Goal: Information Seeking & Learning: Learn about a topic

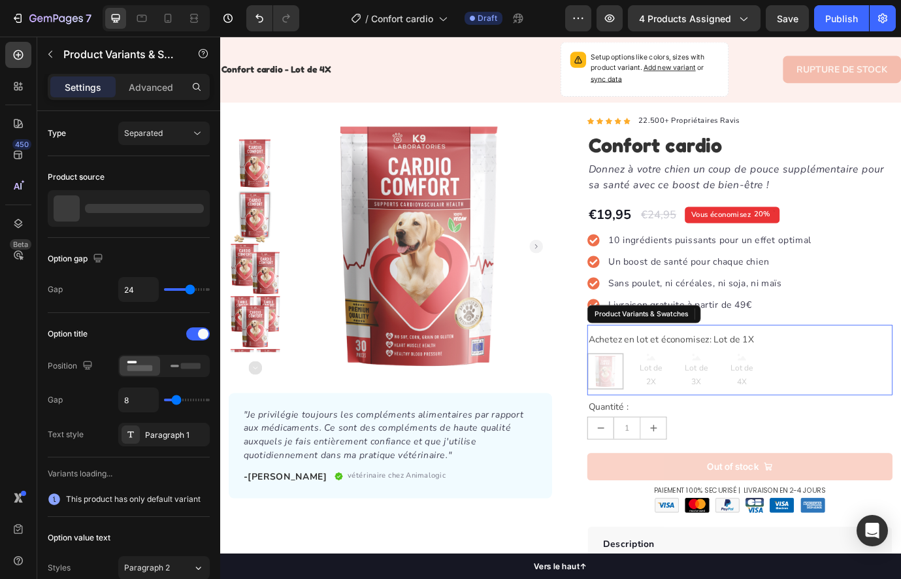
click at [731, 419] on div "Lot de 1X Lot de 1X Lot de 2X Lot de 2X Lot de 2X Lot de 3X Lot de 3X Lot de 3X…" at bounding box center [818, 422] width 351 height 42
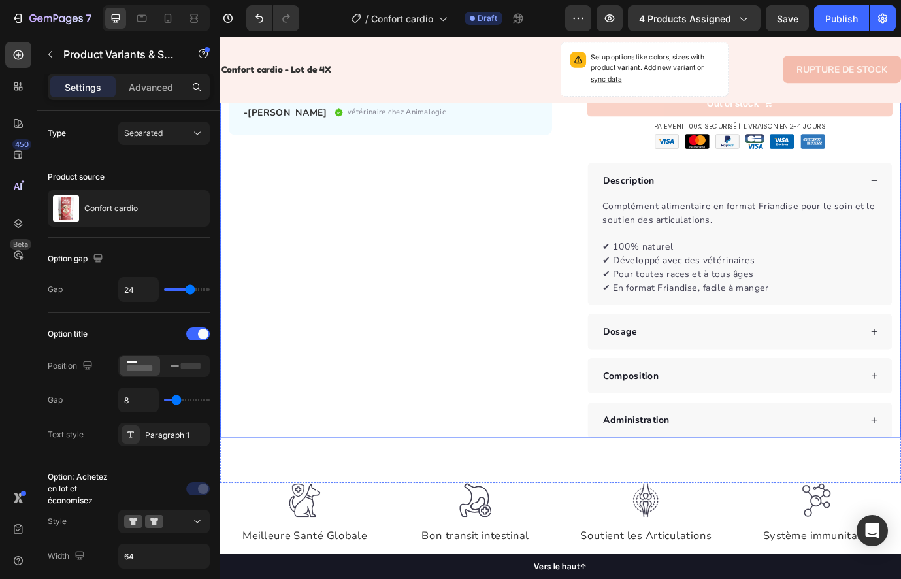
scroll to position [600, 0]
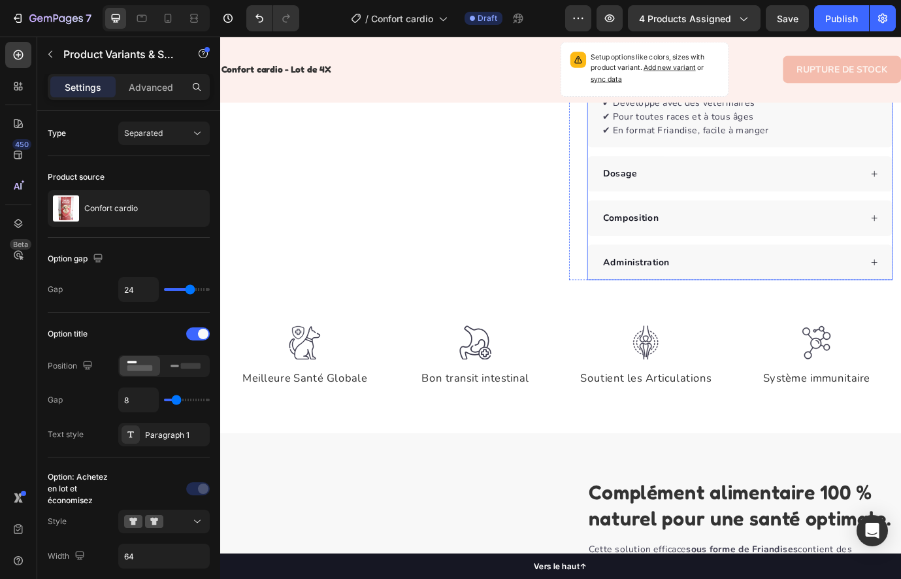
click at [797, 199] on div "Dosage" at bounding box center [808, 195] width 299 height 20
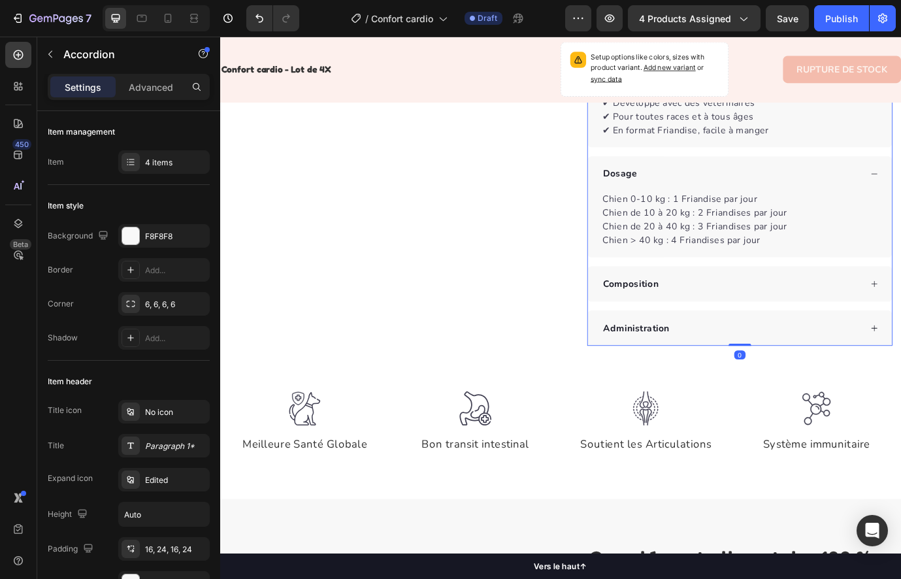
scroll to position [640, 0]
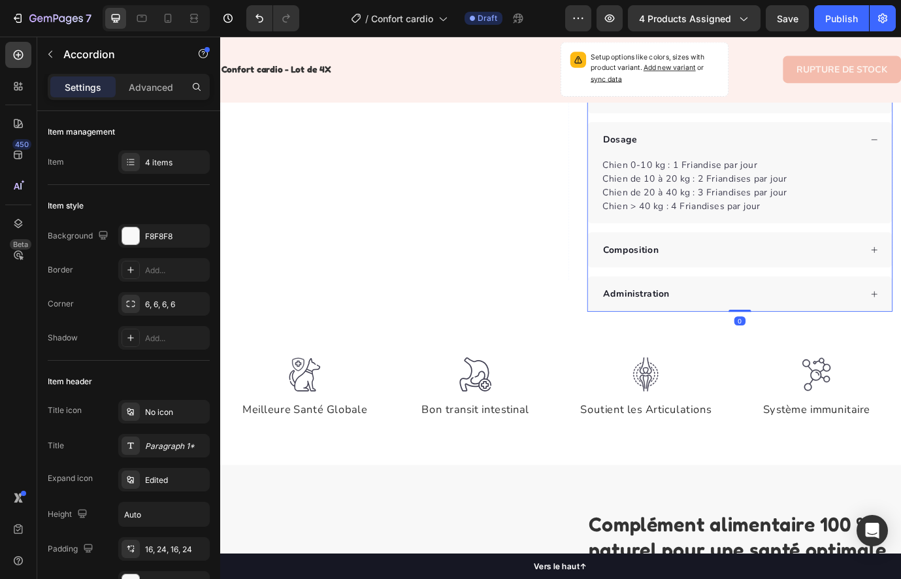
click at [796, 262] on div "Composition" at bounding box center [818, 282] width 350 height 41
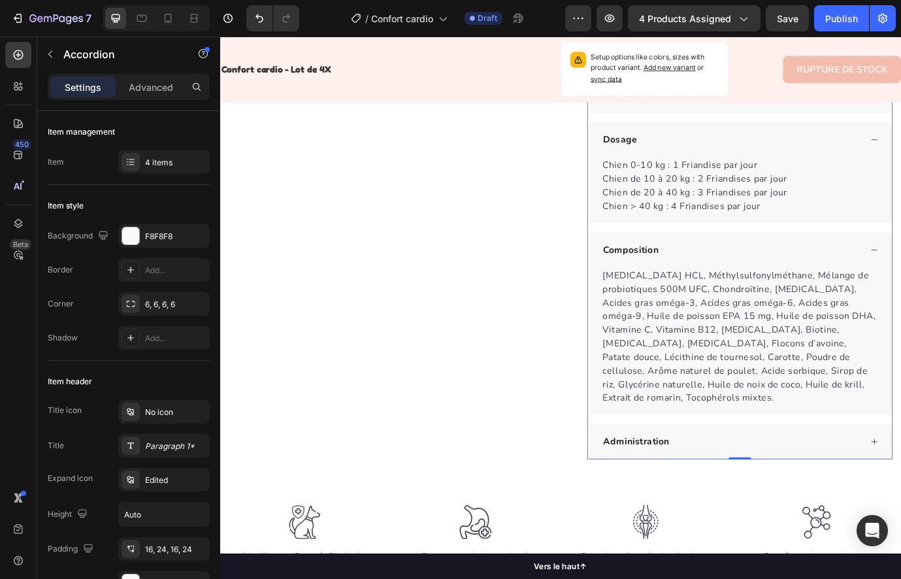
click at [774, 493] on div "Administration" at bounding box center [808, 503] width 299 height 20
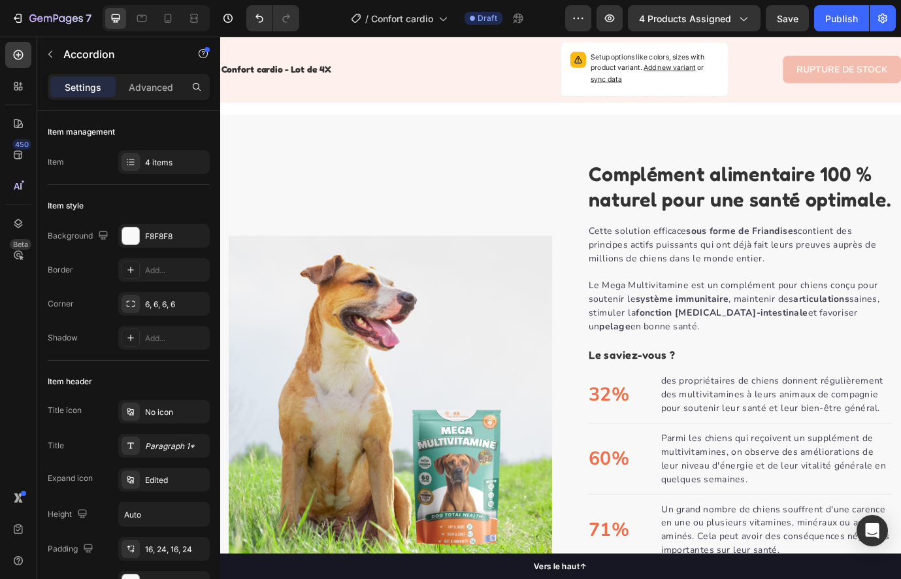
scroll to position [425, 0]
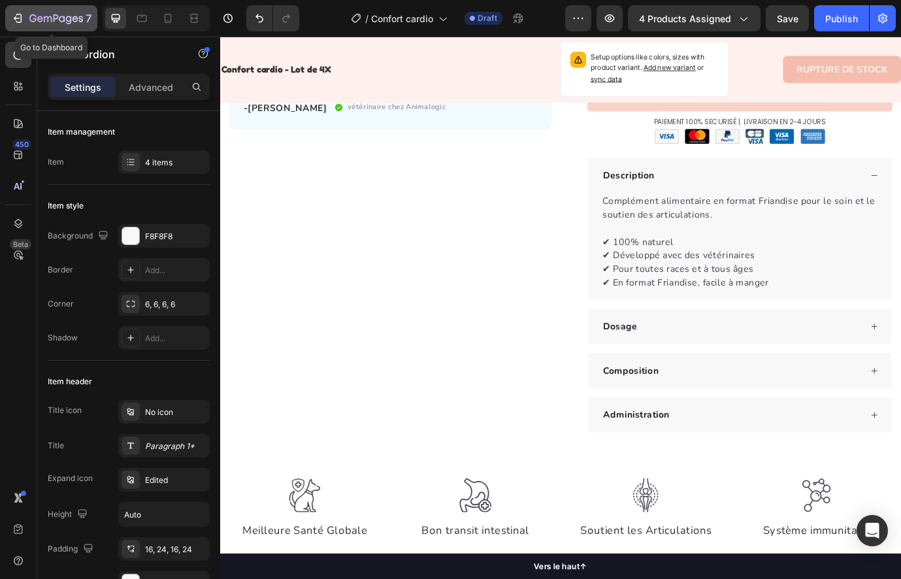
click at [18, 14] on icon "button" at bounding box center [19, 18] width 6 height 9
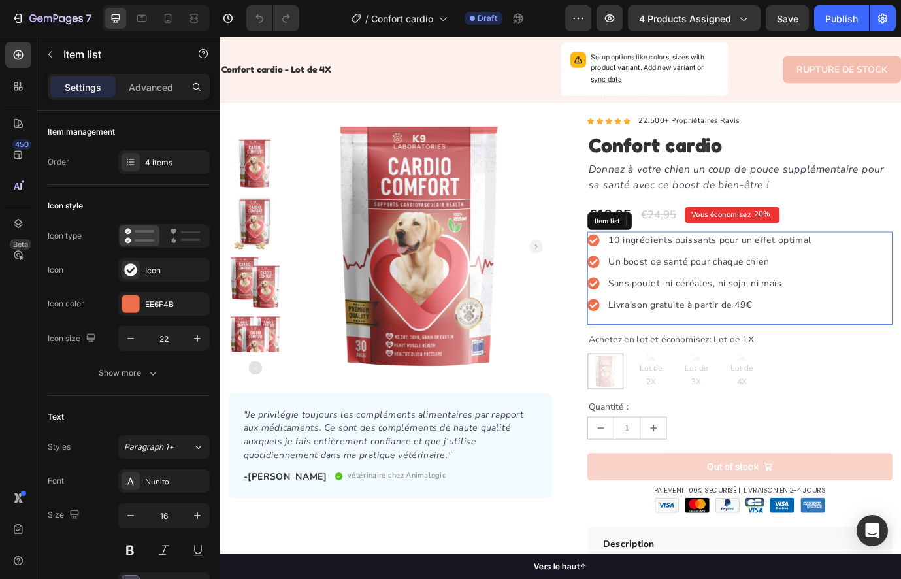
click at [696, 275] on p "10 ingrédients puissants pour un effet optimal" at bounding box center [784, 271] width 234 height 16
click at [698, 270] on p "10 ingrédients puissants pour un effet optimal" at bounding box center [784, 271] width 234 height 16
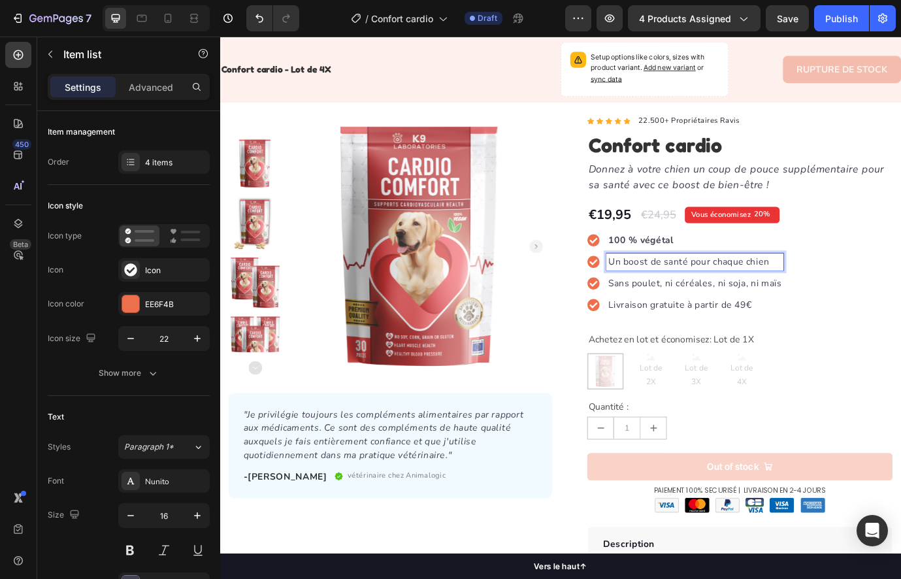
click at [720, 294] on p "Un boost de santé pour chaque chien" at bounding box center [767, 296] width 200 height 16
click at [706, 323] on p "Sans poulet, ni céréales, ni soja, ni maïs" at bounding box center [767, 321] width 200 height 16
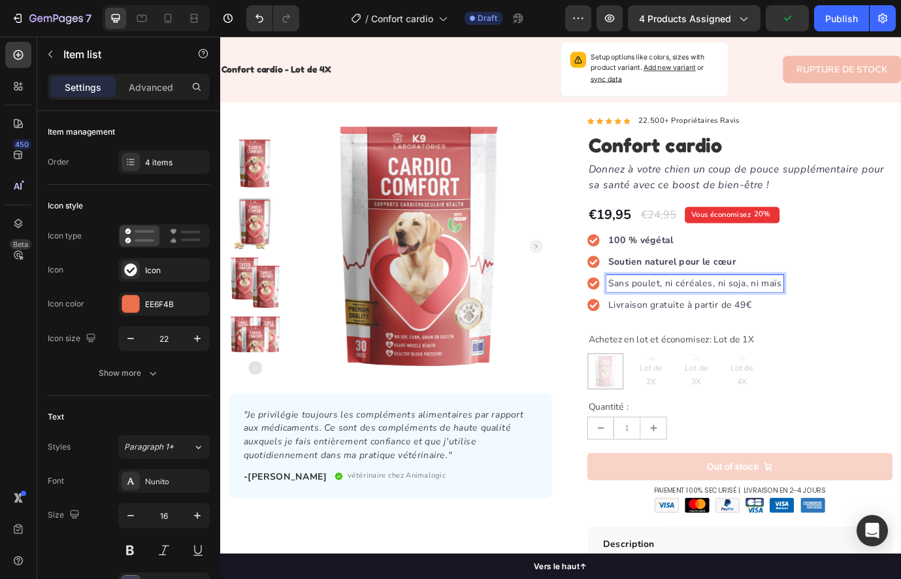
click at [713, 320] on p "Sans poulet, ni céréales, ni soja, ni maïs" at bounding box center [767, 321] width 200 height 16
click at [687, 324] on strong "Sans hormones ni antibiotiques" at bounding box center [747, 321] width 161 height 14
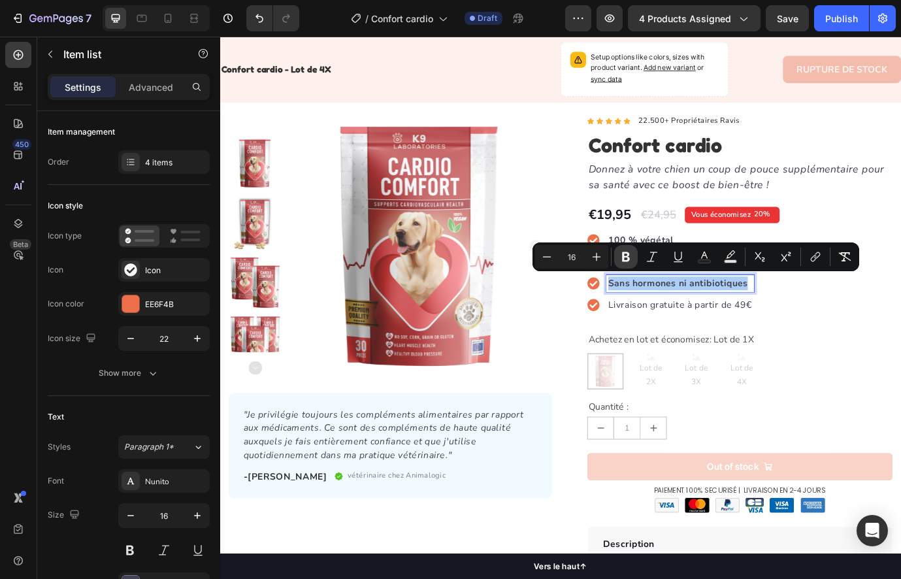
click at [621, 257] on icon "Editor contextual toolbar" at bounding box center [625, 256] width 13 height 13
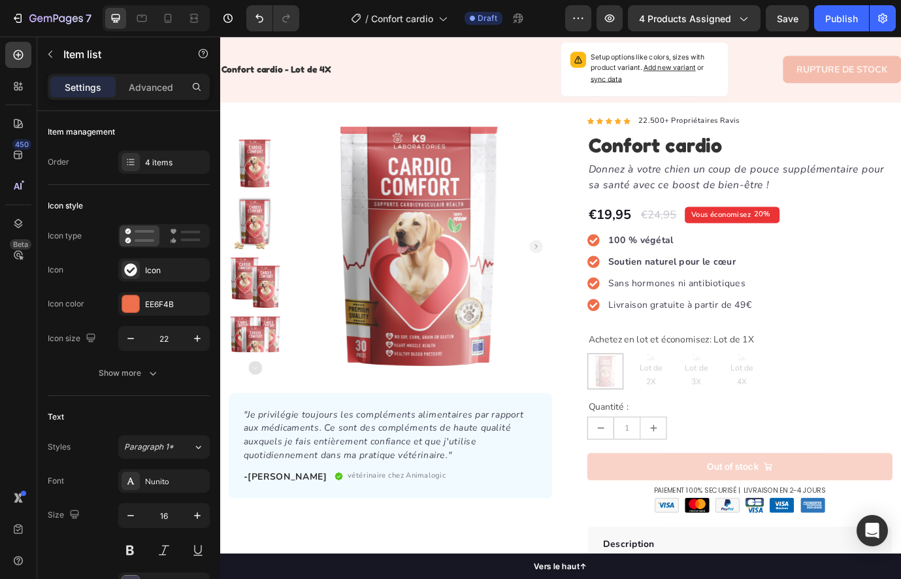
click at [715, 342] on p "Livraison gratuite à partir de 49€" at bounding box center [750, 346] width 166 height 16
click at [710, 300] on strong "Soutien naturel pour le cœur" at bounding box center [740, 296] width 147 height 14
click at [706, 298] on strong "Soutien naturel pour le cœur" at bounding box center [740, 296] width 147 height 14
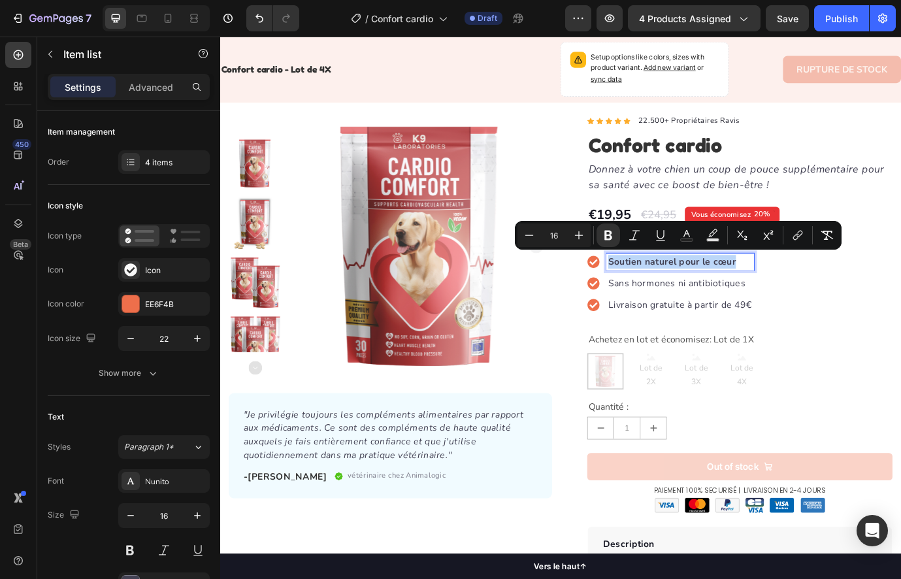
click at [706, 298] on strong "Soutien naturel pour le cœur" at bounding box center [740, 296] width 147 height 14
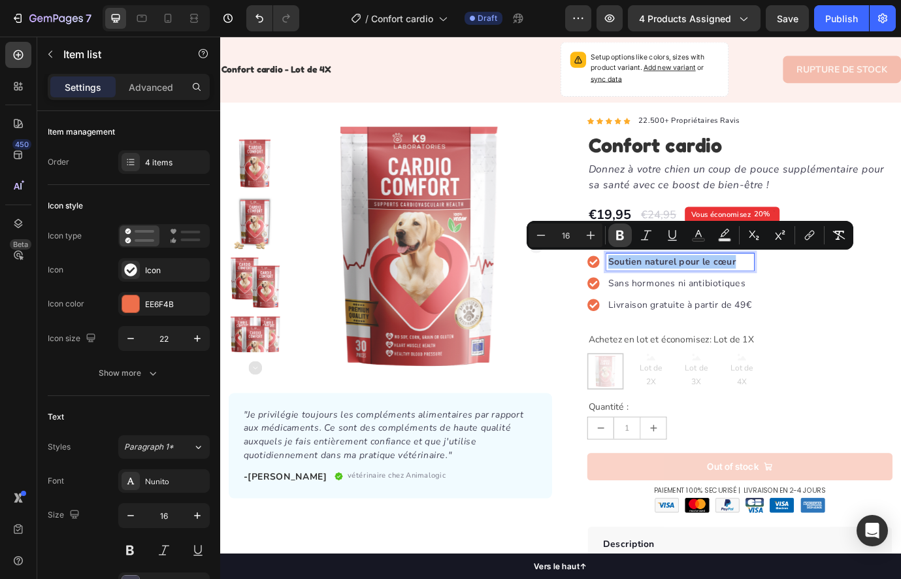
click at [617, 236] on icon "Editor contextual toolbar" at bounding box center [620, 236] width 8 height 10
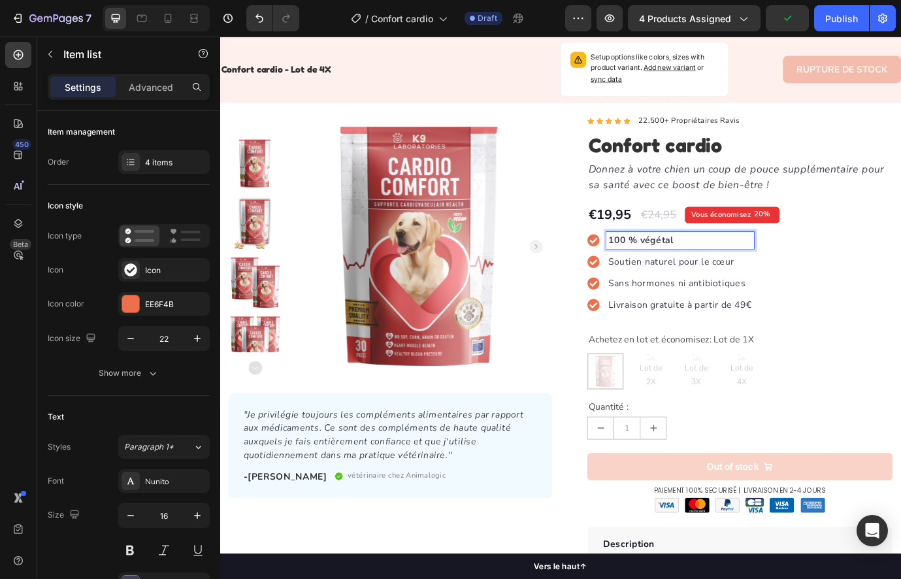
click at [687, 275] on strong "100 % végétal" at bounding box center [705, 271] width 76 height 14
click at [681, 272] on strong "100 % végétal" at bounding box center [705, 271] width 76 height 14
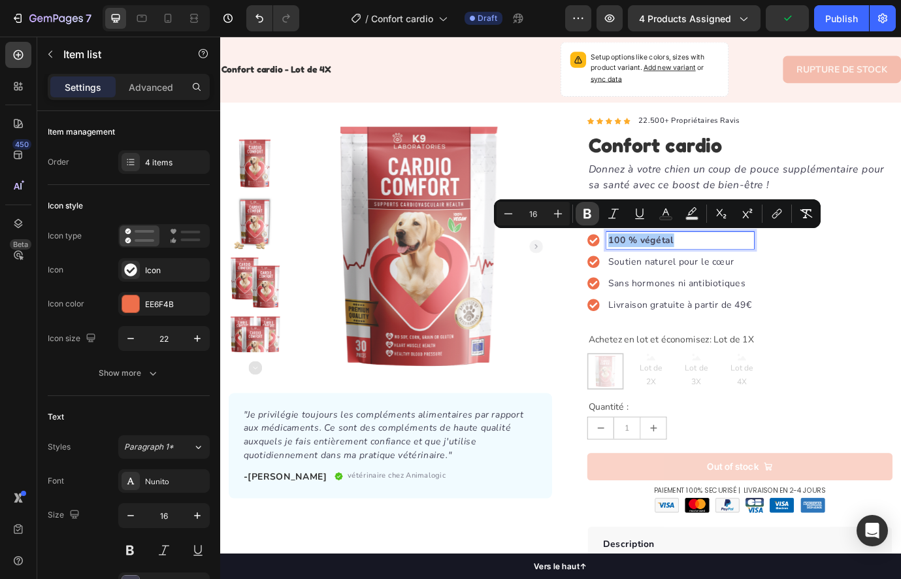
click at [584, 212] on icon "Editor contextual toolbar" at bounding box center [587, 214] width 8 height 10
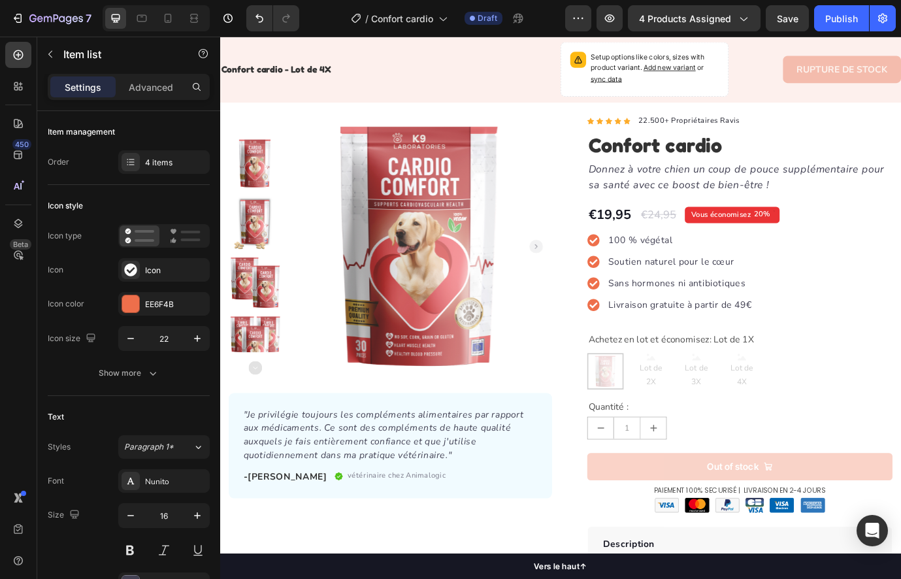
click at [861, 316] on div "100 % végétal Soutien naturel pour le cœur Sans hormones ni antibiotiques Livra…" at bounding box center [818, 314] width 351 height 107
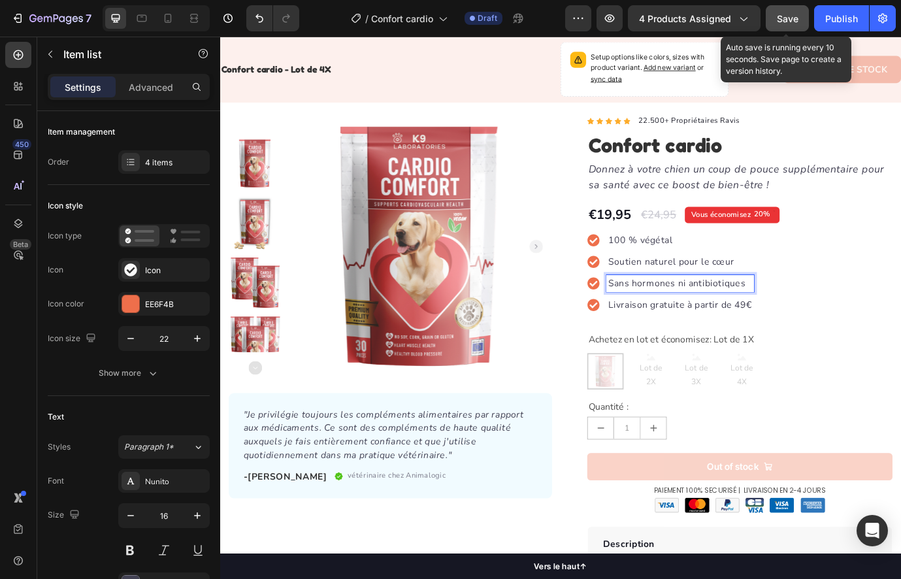
click at [794, 17] on span "Save" at bounding box center [788, 18] width 22 height 11
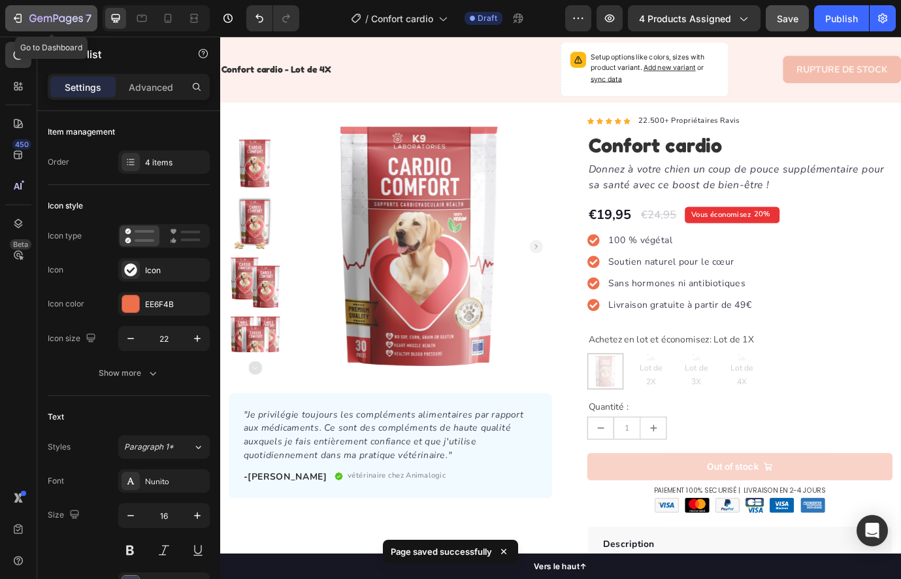
click at [13, 19] on icon "button" at bounding box center [17, 18] width 13 height 13
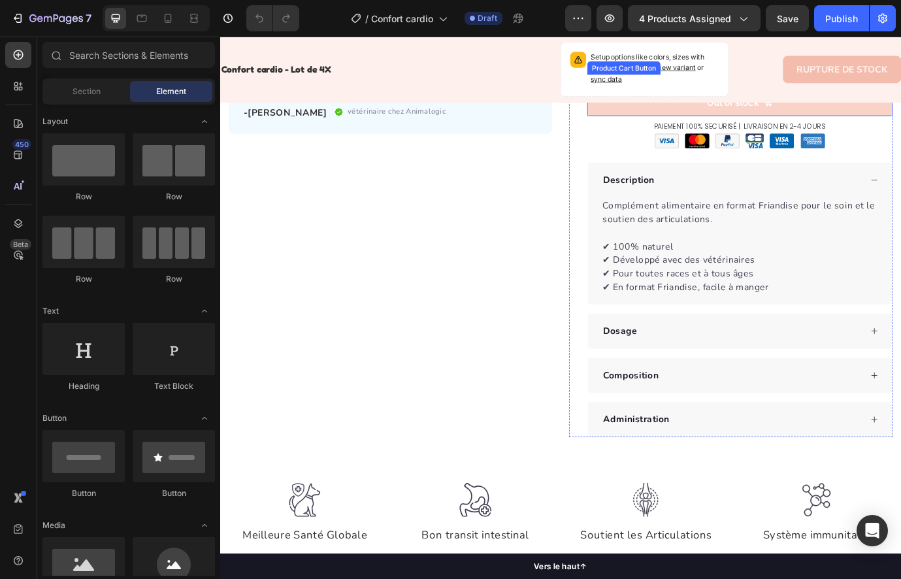
scroll to position [423, 0]
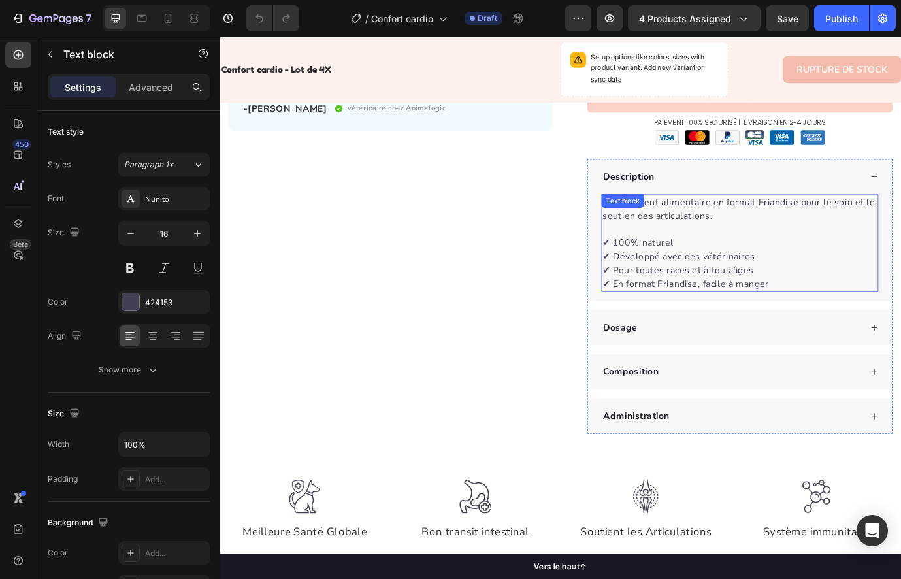
click at [815, 246] on p "Complément alimentaire en format Friandise pour le soin et le soutien des artic…" at bounding box center [818, 234] width 316 height 31
click at [715, 299] on p "✔ 100% naturel ✔ Développé avec des vétérinaires ✔ Pour toutes races et à tous …" at bounding box center [818, 298] width 316 height 63
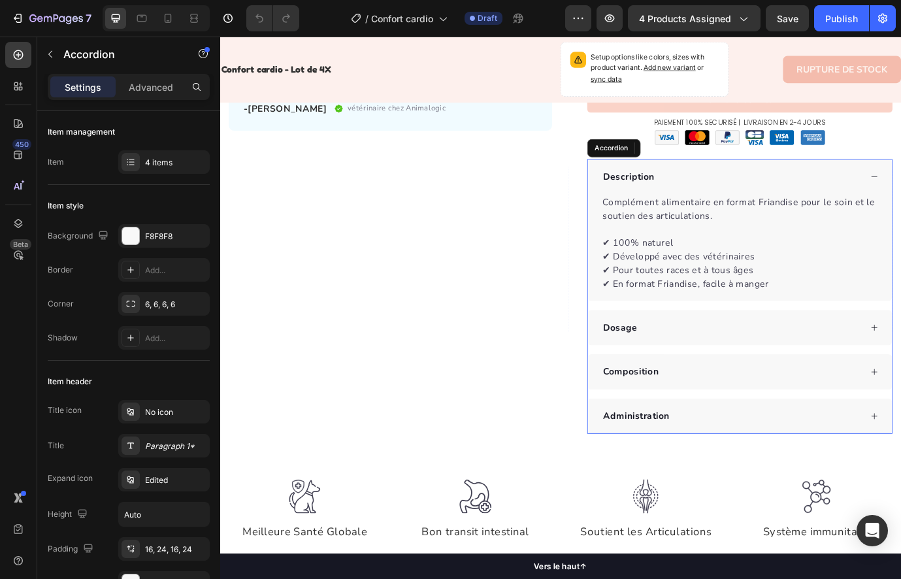
click at [716, 362] on div "Dosage" at bounding box center [808, 372] width 299 height 20
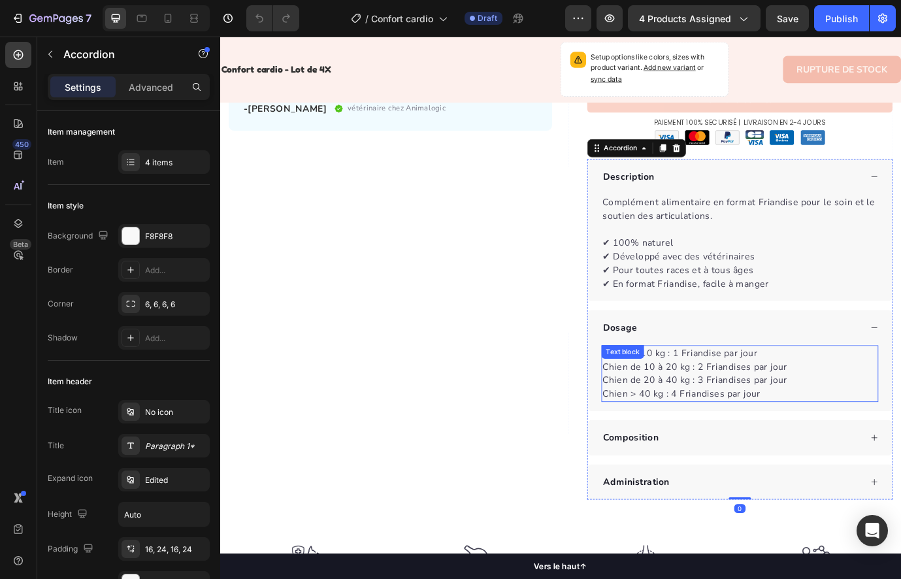
click at [725, 415] on p "Chien de 10 à 20 kg : 2 Friandises par jour" at bounding box center [818, 417] width 316 height 16
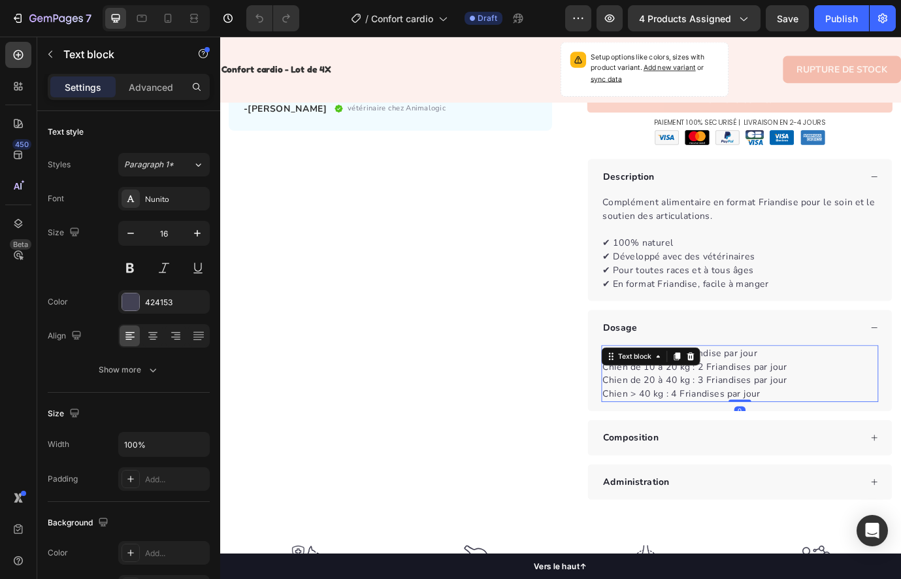
click at [696, 432] on p "Chien de 20 à 40 kg : 3 Friandises par jour" at bounding box center [818, 433] width 316 height 16
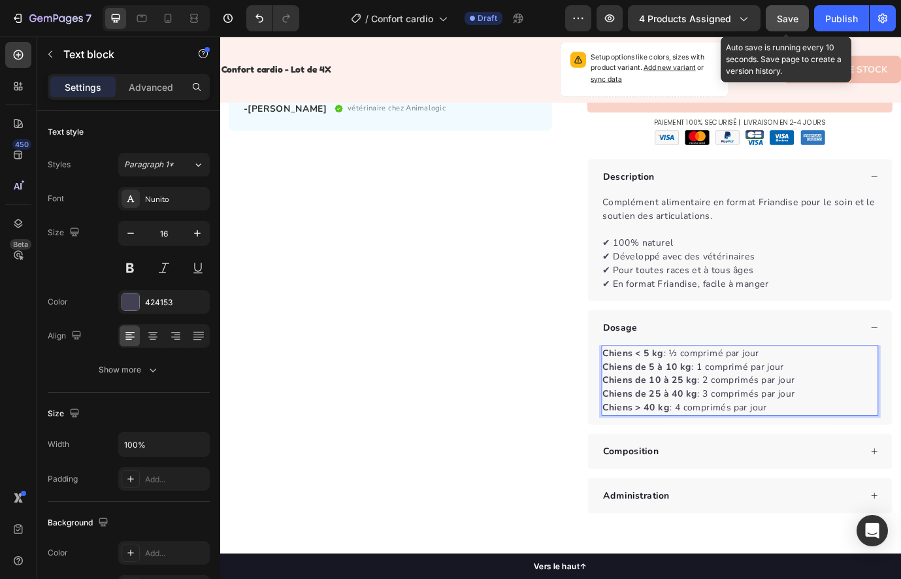
click at [785, 12] on div "Save" at bounding box center [788, 19] width 22 height 14
